Goal: Transaction & Acquisition: Book appointment/travel/reservation

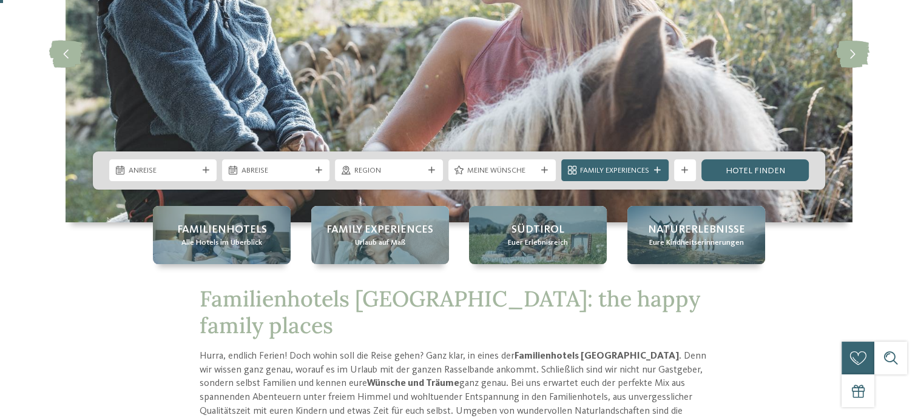
scroll to position [182, 0]
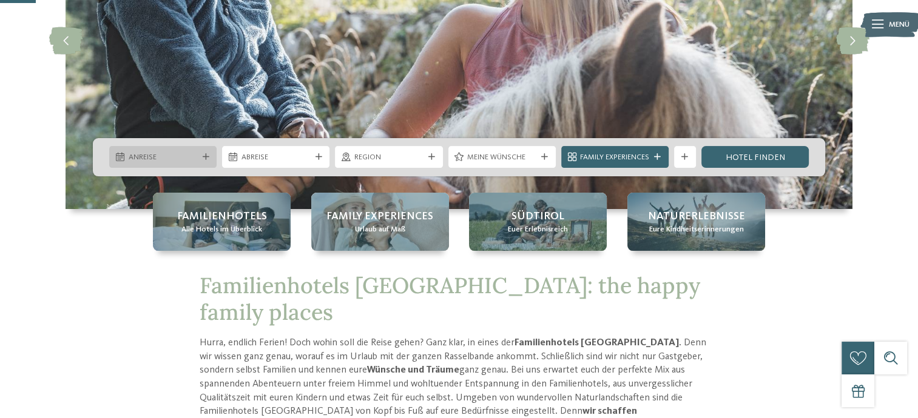
click at [192, 156] on span "Anreise" at bounding box center [163, 157] width 69 height 11
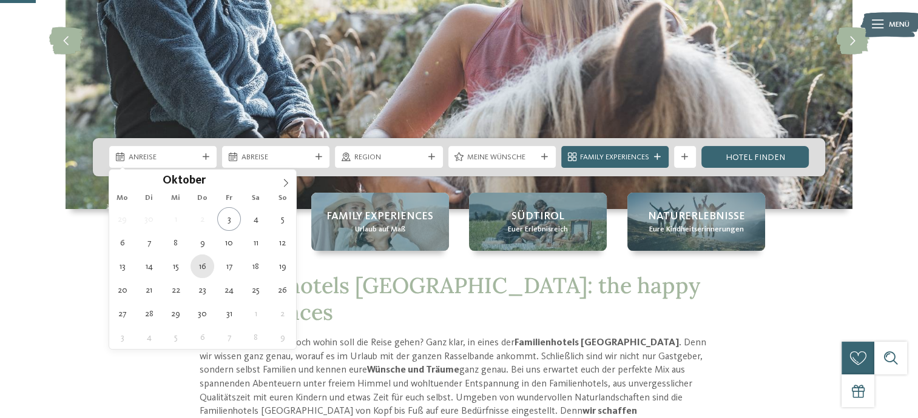
type div "[DATE]"
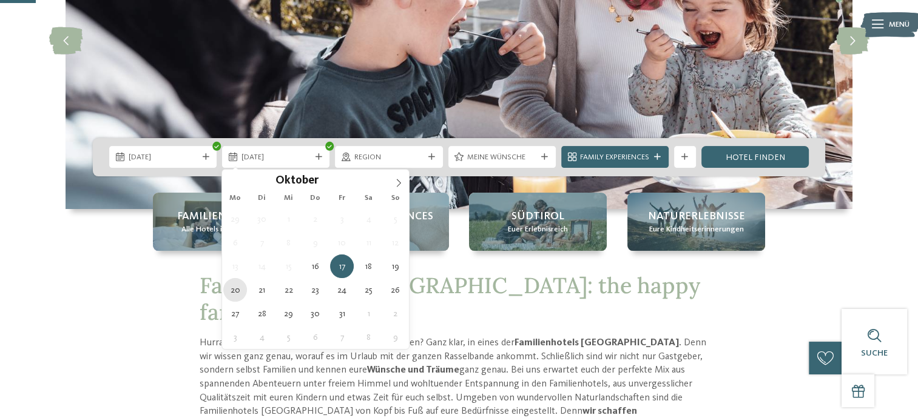
type div "[DATE]"
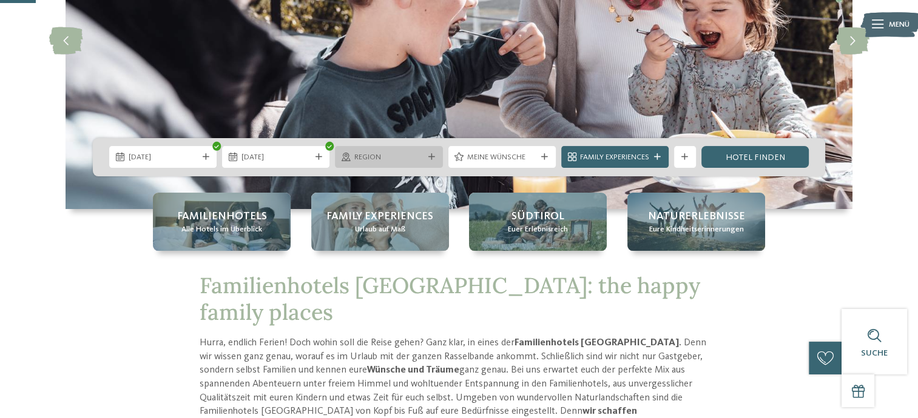
click at [432, 154] on icon at bounding box center [431, 157] width 7 height 7
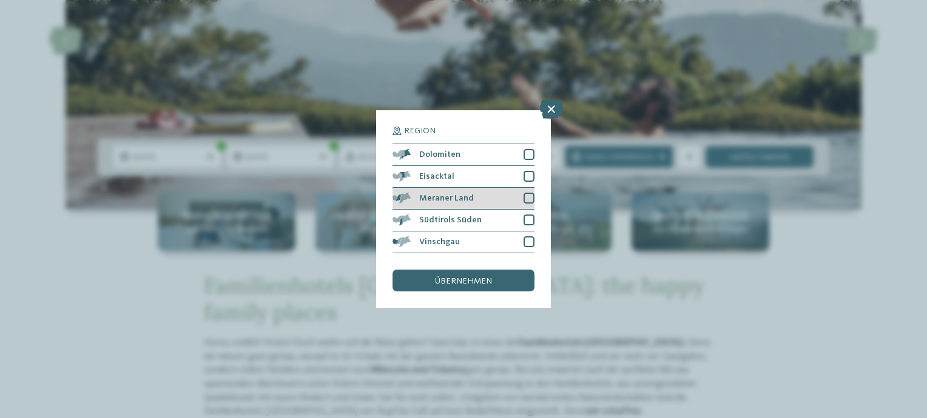
click at [525, 199] on div at bounding box center [528, 198] width 11 height 11
click at [494, 285] on div "übernehmen" at bounding box center [463, 281] width 142 height 22
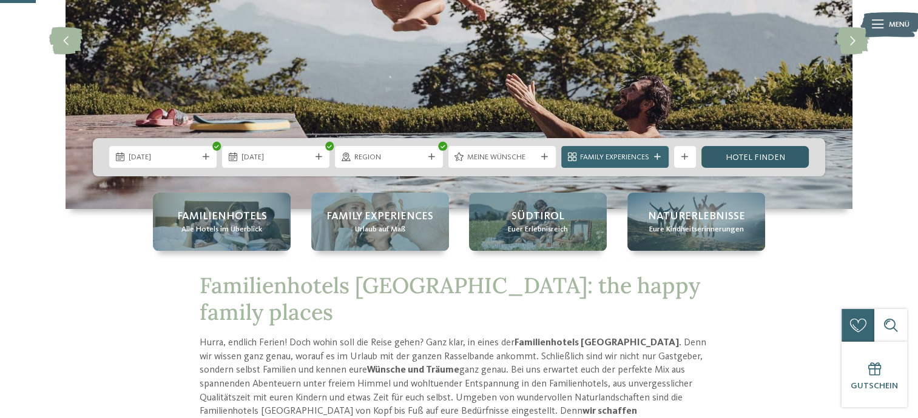
click at [762, 155] on link "Hotel finden" at bounding box center [754, 157] width 107 height 22
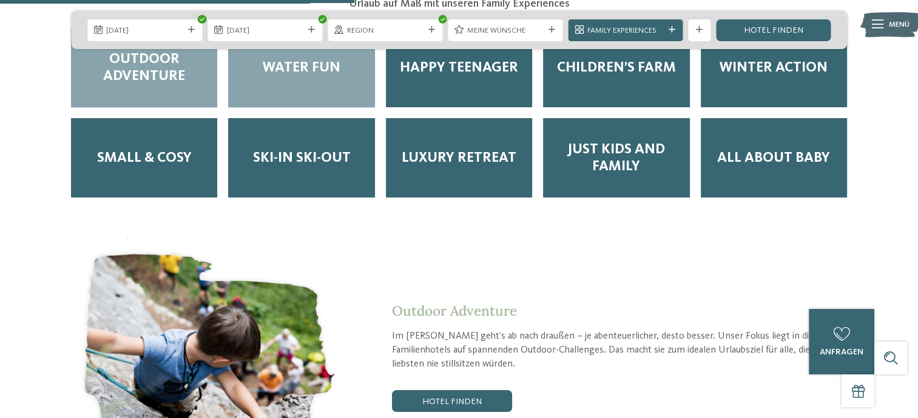
scroll to position [1941, 0]
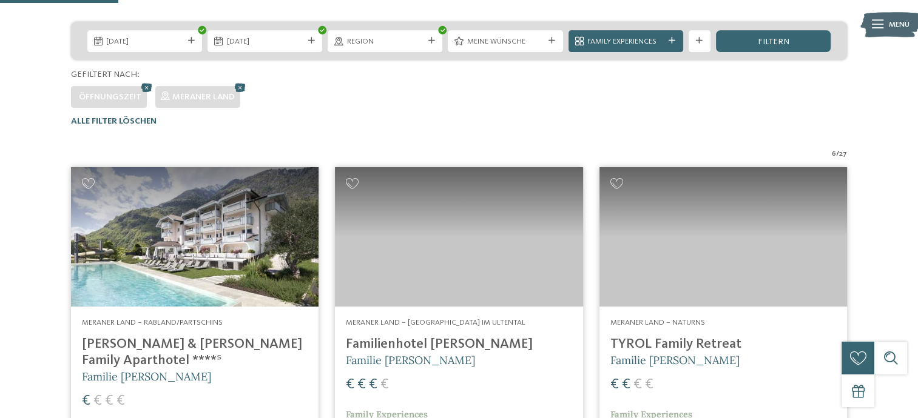
scroll to position [351, 0]
